Goal: Navigation & Orientation: Find specific page/section

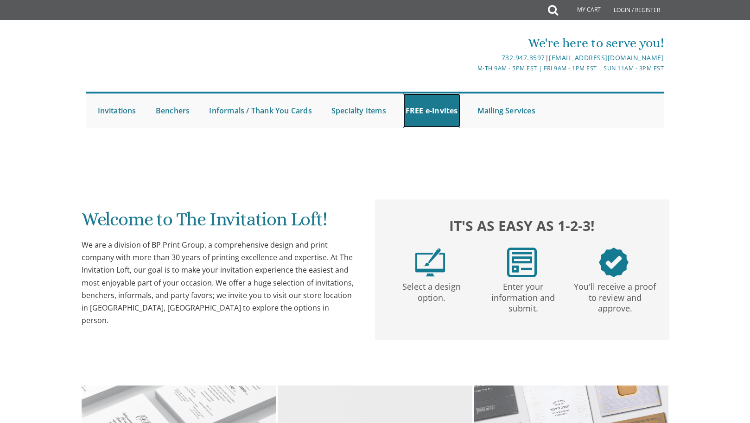
click at [429, 114] on link "FREE e-Invites" at bounding box center [431, 111] width 57 height 34
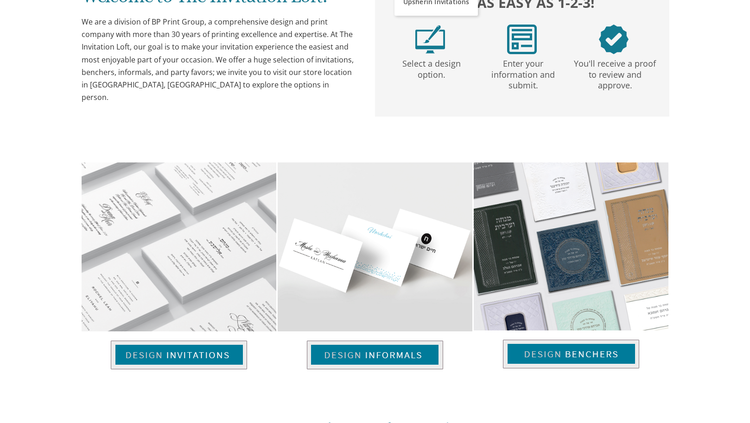
scroll to position [232, 0]
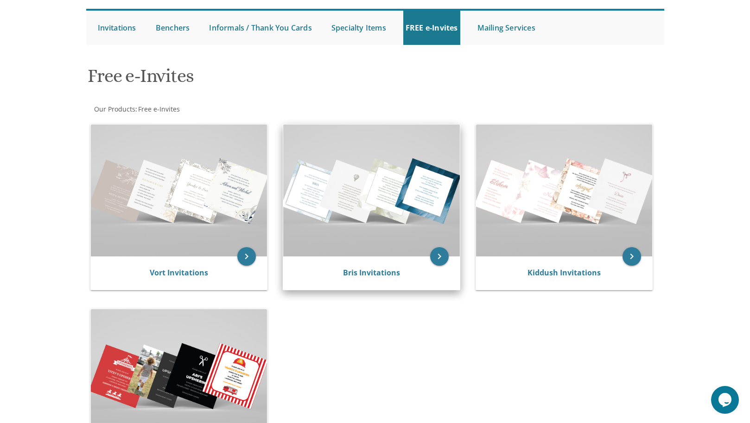
scroll to position [84, 0]
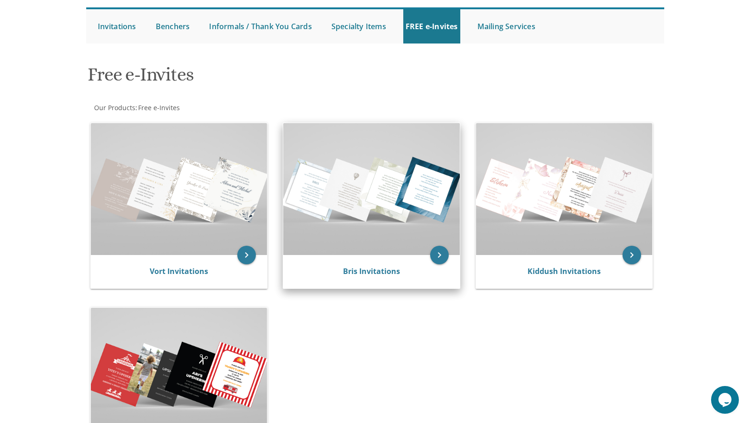
click at [370, 230] on img at bounding box center [371, 189] width 177 height 132
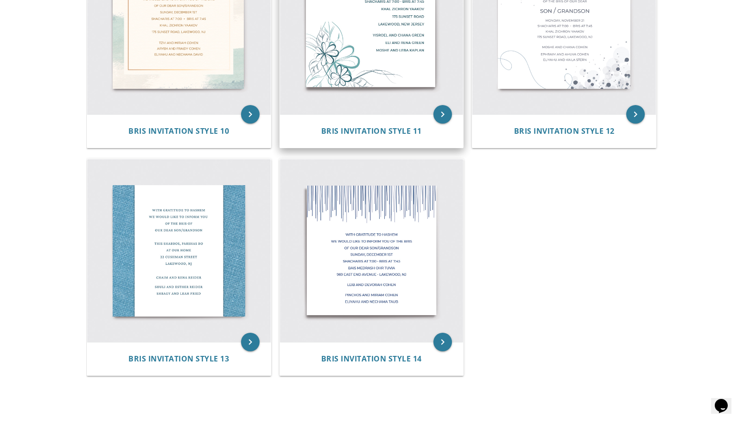
scroll to position [1013, 0]
